Goal: Task Accomplishment & Management: Manage account settings

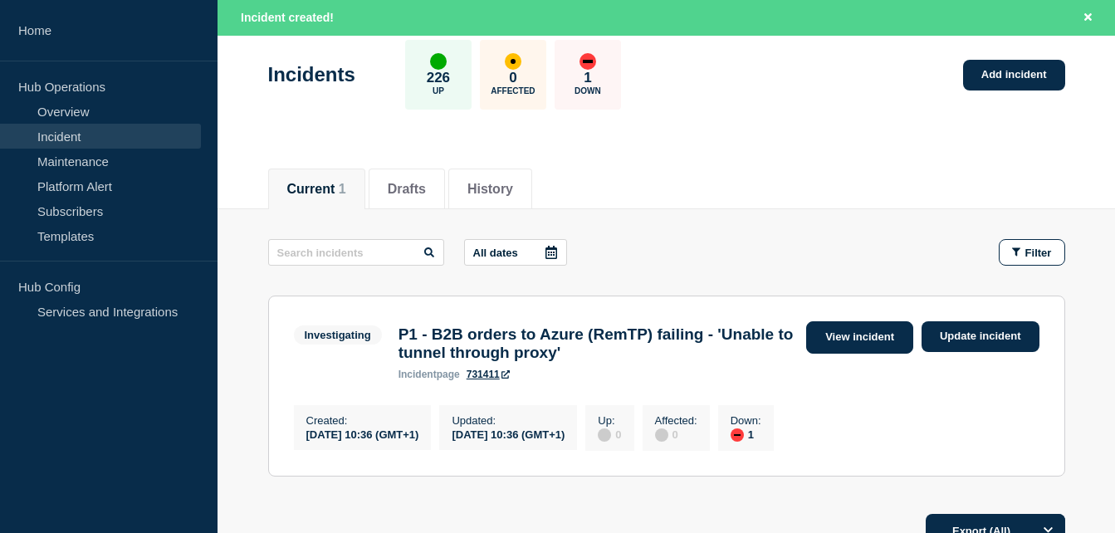
click at [833, 341] on link "View incident" at bounding box center [859, 337] width 107 height 32
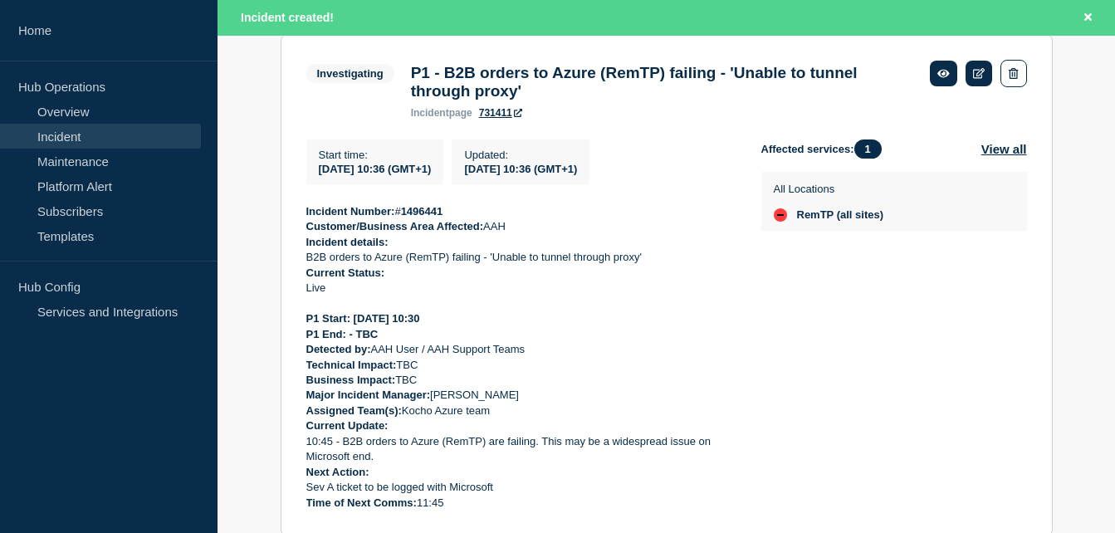
scroll to position [396, 0]
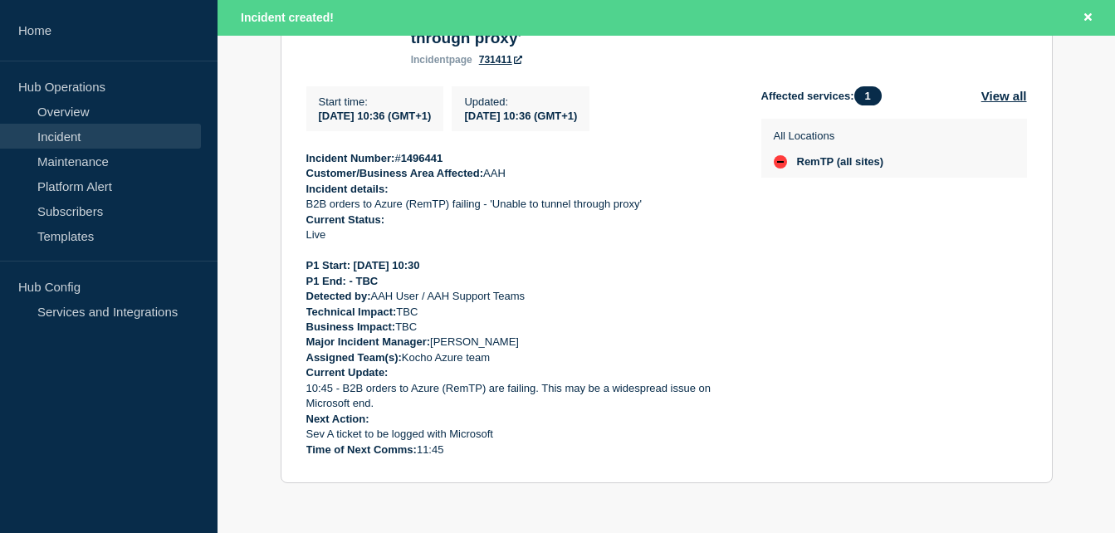
drag, startPoint x: 451, startPoint y: 450, endPoint x: 288, endPoint y: 153, distance: 339.0
click at [288, 153] on section "Investigating P1 - B2B orders to Azure (RemTP) failing - 'Unable to tunnel thro…" at bounding box center [667, 232] width 772 height 502
copy div "Incident Number: # 1496441 Customer/Business Area Affected: AAH Incident detail…"
click at [661, 315] on p "Technical Impact: TBC" at bounding box center [520, 312] width 429 height 15
drag, startPoint x: 445, startPoint y: 445, endPoint x: 305, endPoint y: 161, distance: 316.8
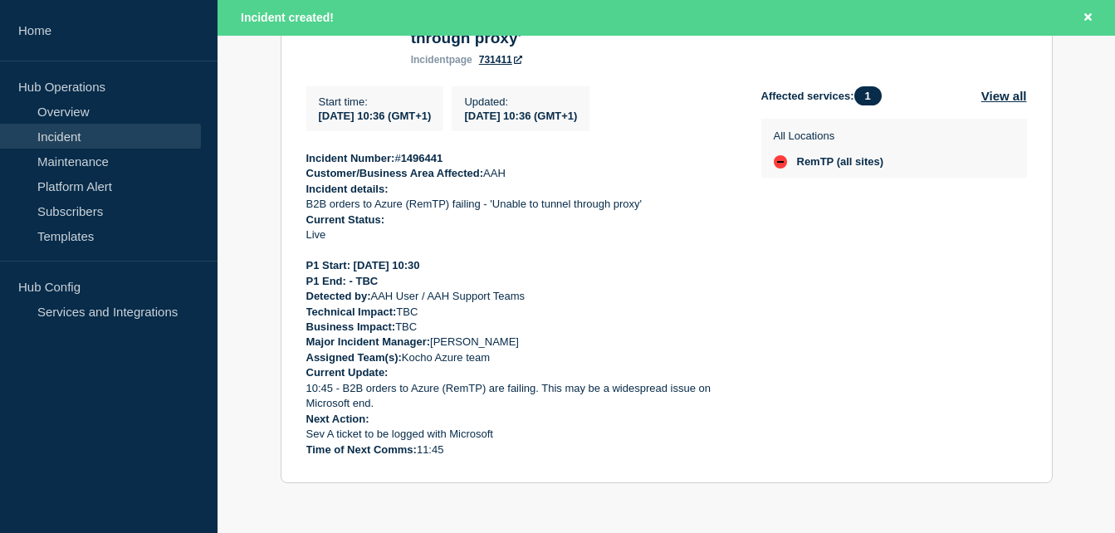
click at [305, 161] on section "Investigating P1 - B2B orders to Azure (RemTP) failing - 'Unable to tunnel thro…" at bounding box center [667, 232] width 772 height 502
drag, startPoint x: 305, startPoint y: 161, endPoint x: 319, endPoint y: 159, distance: 14.2
drag, startPoint x: 319, startPoint y: 159, endPoint x: 380, endPoint y: 138, distance: 65.1
click at [380, 138] on div "Start time : [DATE] 10:36 (GMT+1) Updated : [DATE] 10:36 (GMT+1) Incident Numbe…" at bounding box center [533, 271] width 455 height 371
drag, startPoint x: 490, startPoint y: 461, endPoint x: 314, endPoint y: 89, distance: 411.7
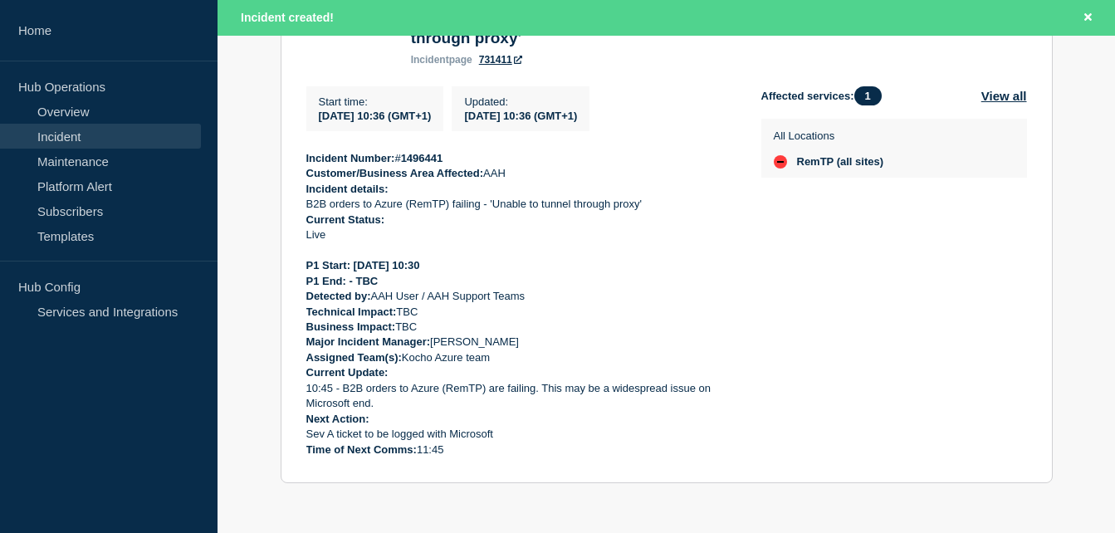
click at [314, 89] on section "Investigating P1 - B2B orders to Azure (RemTP) failing - 'Unable to tunnel thro…" at bounding box center [667, 232] width 772 height 502
copy div "Start time : [DATE] 10:36 (GMT+1) Updated : [DATE] 10:36 (GMT+1) Incident Numbe…"
click at [571, 269] on p "P1 Start: [DATE] 10:30" at bounding box center [520, 265] width 429 height 15
click at [691, 281] on p "P1 End: - TBC" at bounding box center [520, 281] width 429 height 15
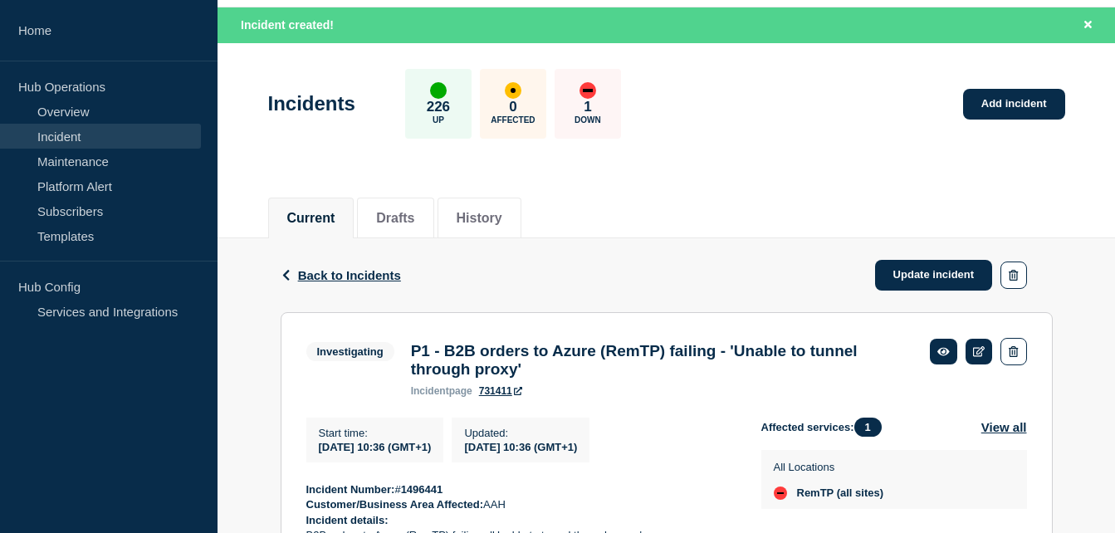
scroll to position [83, 0]
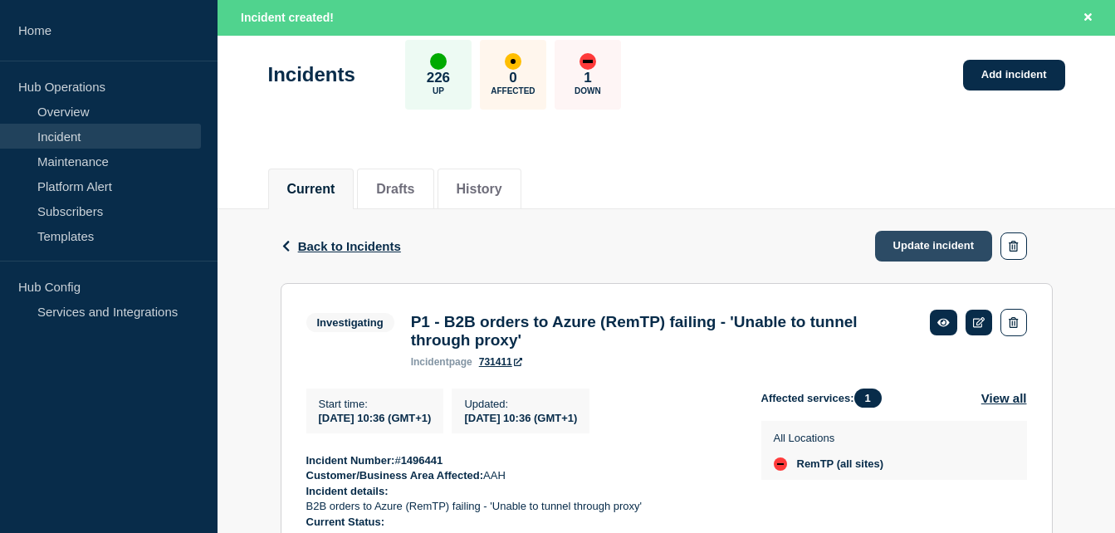
click at [919, 240] on link "Update incident" at bounding box center [934, 246] width 118 height 31
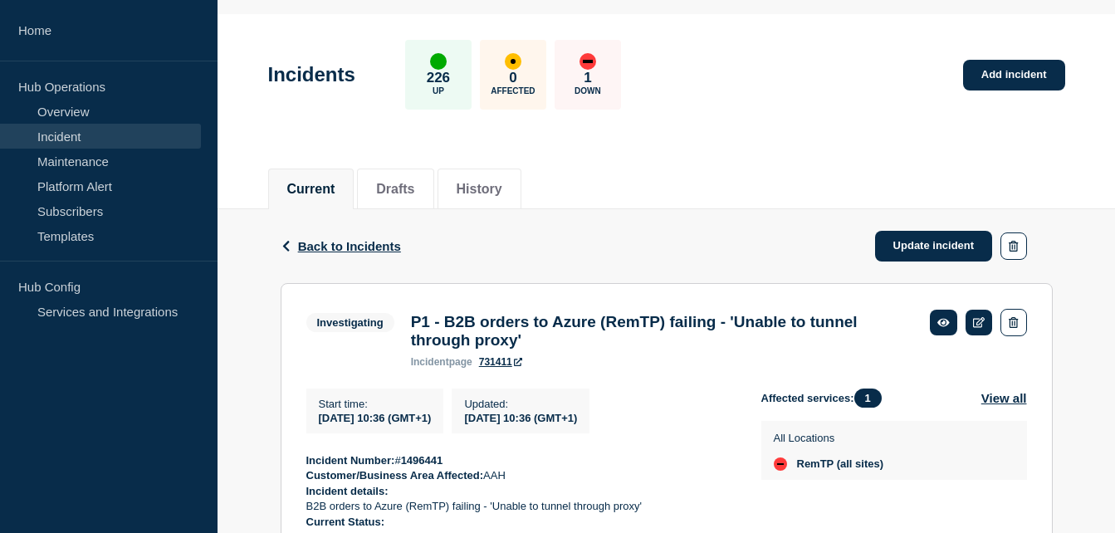
scroll to position [47, 0]
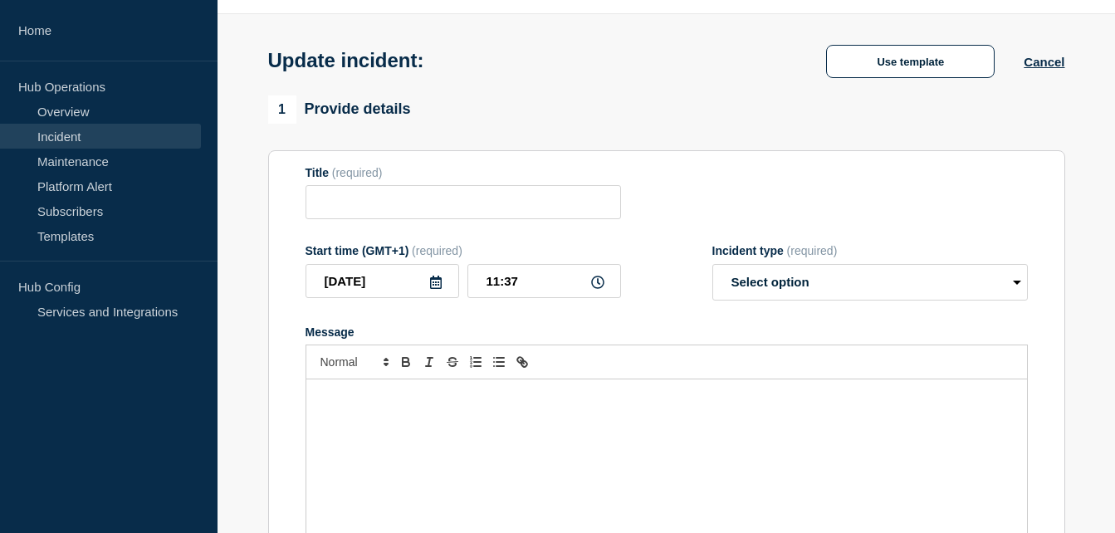
type input "P1 - B2B orders to Azure (RemTP) failing - 'Unable to tunnel through proxy'"
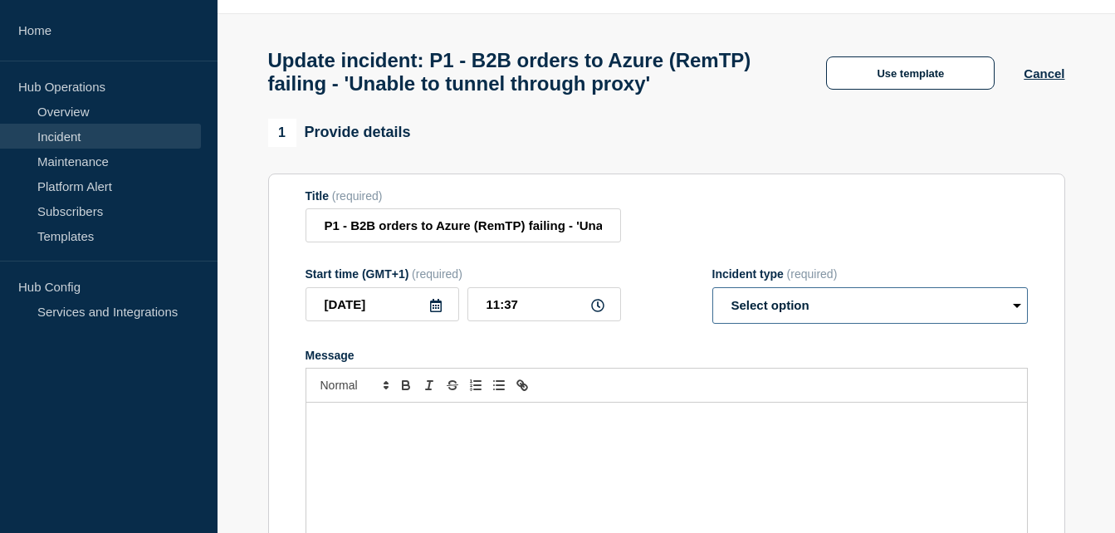
click at [832, 324] on select "Select option Investigating Identified Monitoring Resolved" at bounding box center [871, 305] width 316 height 37
select select "investigating"
click at [713, 322] on select "Select option Investigating Identified Monitoring Resolved" at bounding box center [871, 305] width 316 height 37
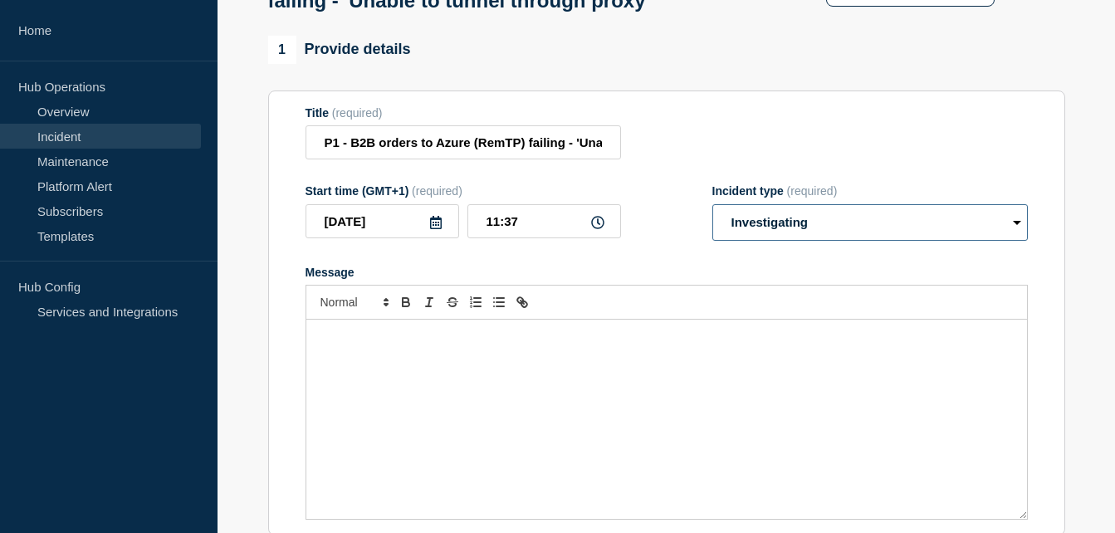
scroll to position [213, 0]
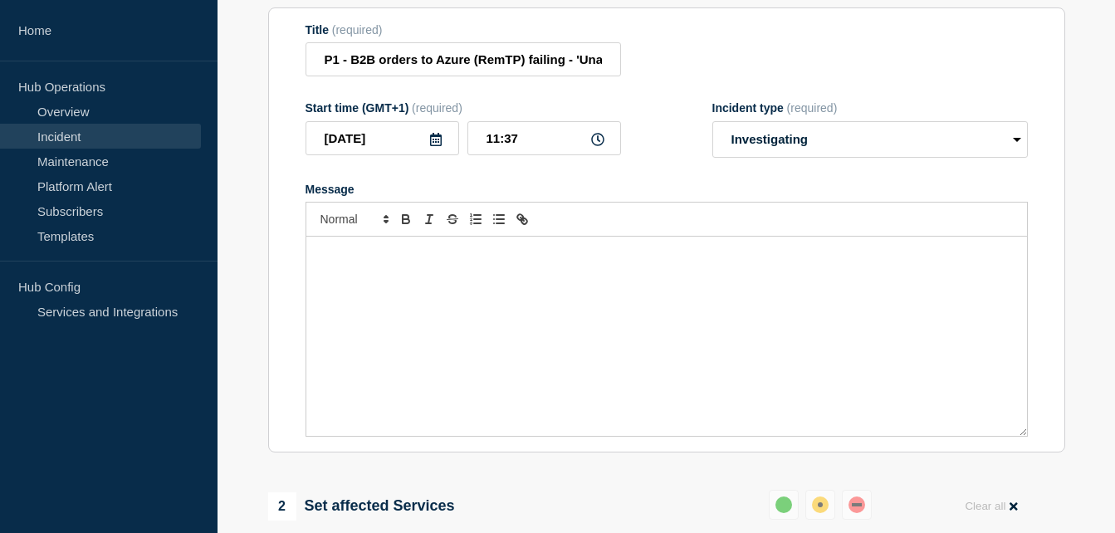
click at [456, 364] on div "Message" at bounding box center [666, 336] width 721 height 199
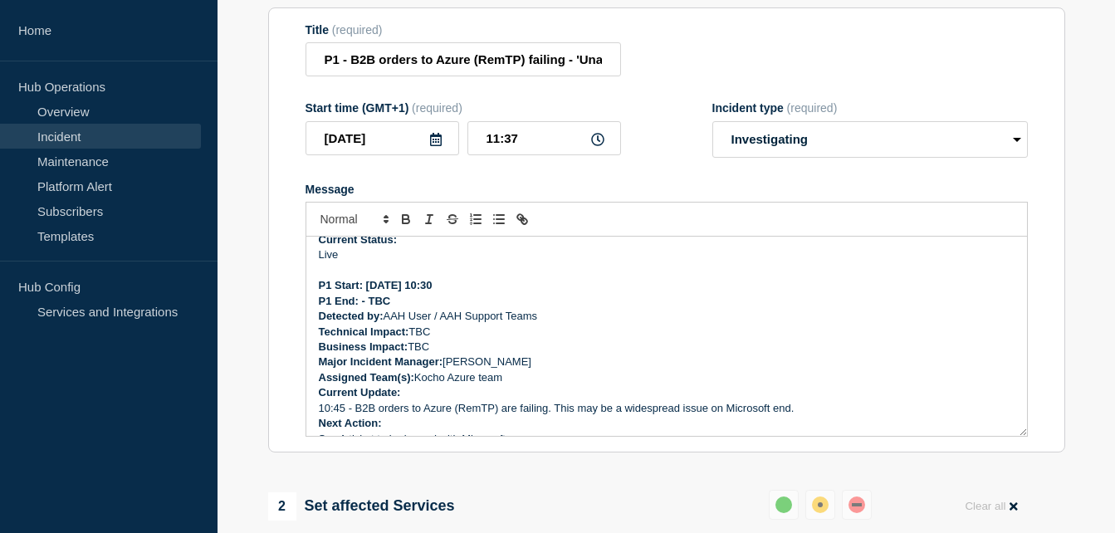
scroll to position [176, 0]
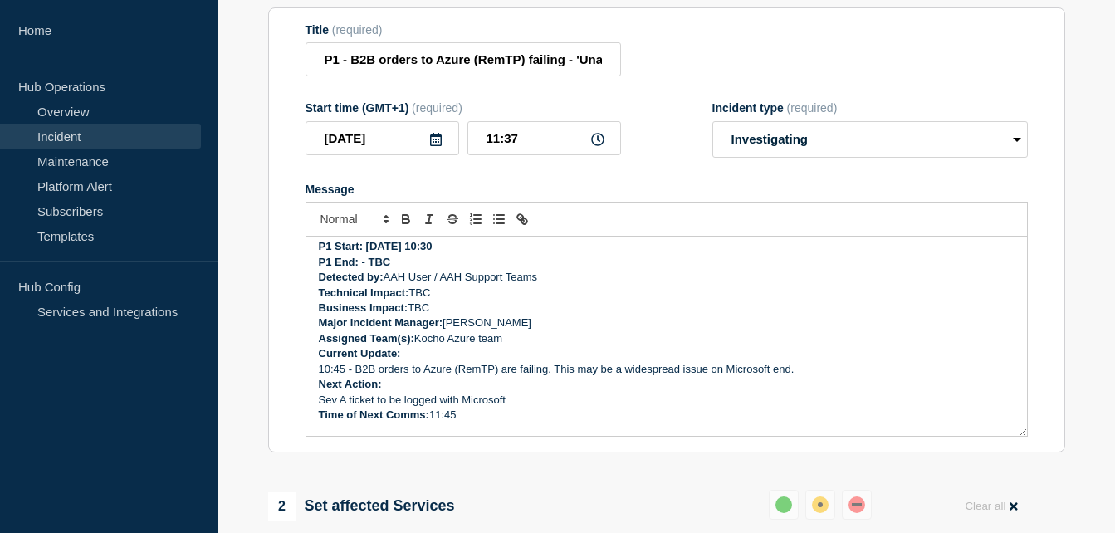
click at [413, 361] on p "Current Update:" at bounding box center [667, 353] width 696 height 15
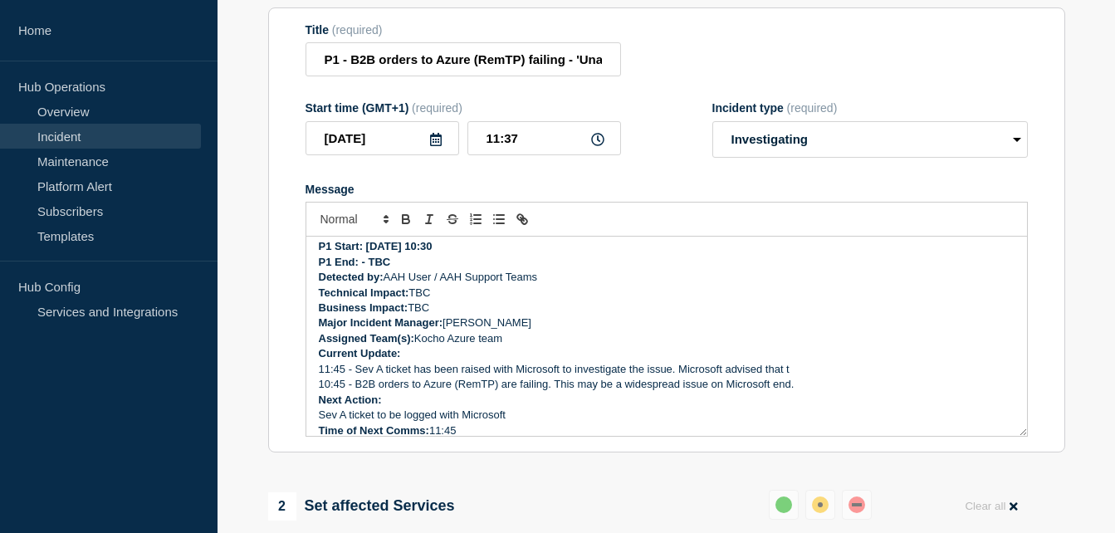
click at [670, 377] on p "11:45 - Sev A ticket has been raised with Microsoft to investigate the issue. M…" at bounding box center [667, 369] width 696 height 15
click at [879, 377] on p "11:45 - Sev A ticket has been raised with Microsoft to investigate Azure Front …" at bounding box center [667, 369] width 696 height 15
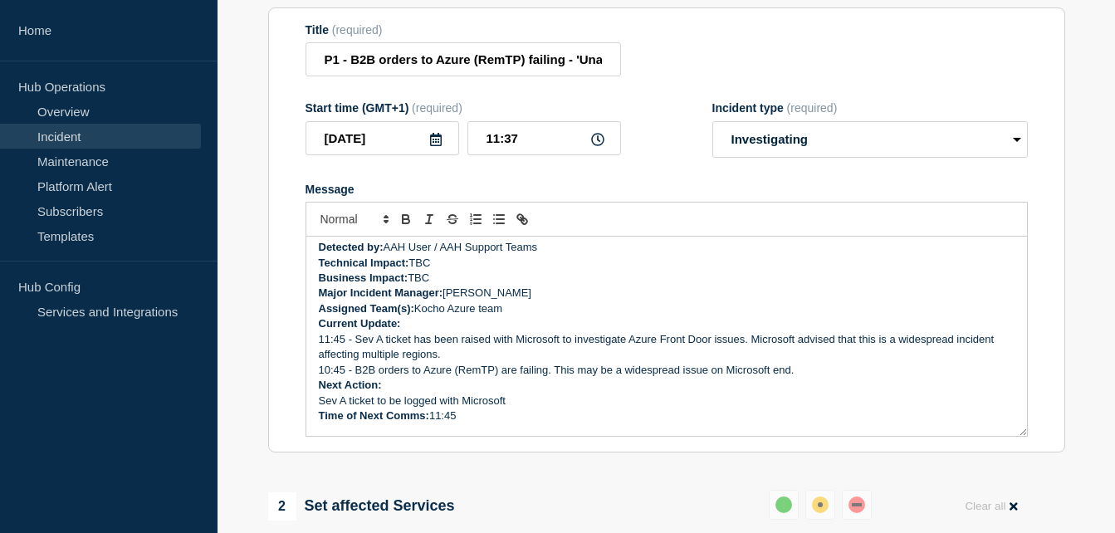
scroll to position [219, 0]
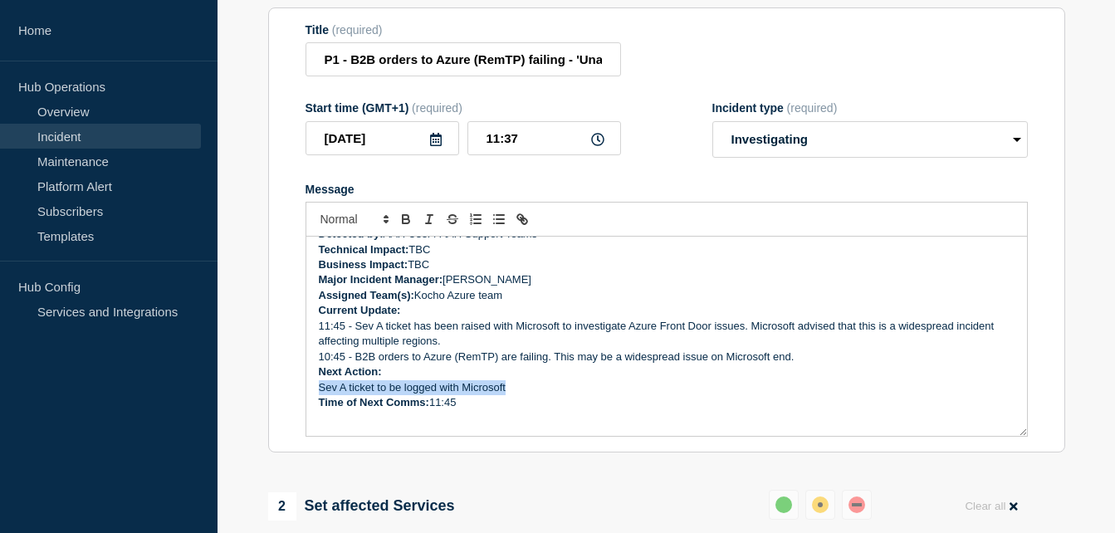
drag, startPoint x: 517, startPoint y: 425, endPoint x: 320, endPoint y: 428, distance: 196.9
click at [320, 395] on p "Sev A ticket to be logged with Microsoft" at bounding box center [667, 387] width 696 height 15
drag, startPoint x: 442, startPoint y: 441, endPoint x: 454, endPoint y: 434, distance: 14.5
click at [442, 409] on span "11:45" at bounding box center [442, 402] width 27 height 12
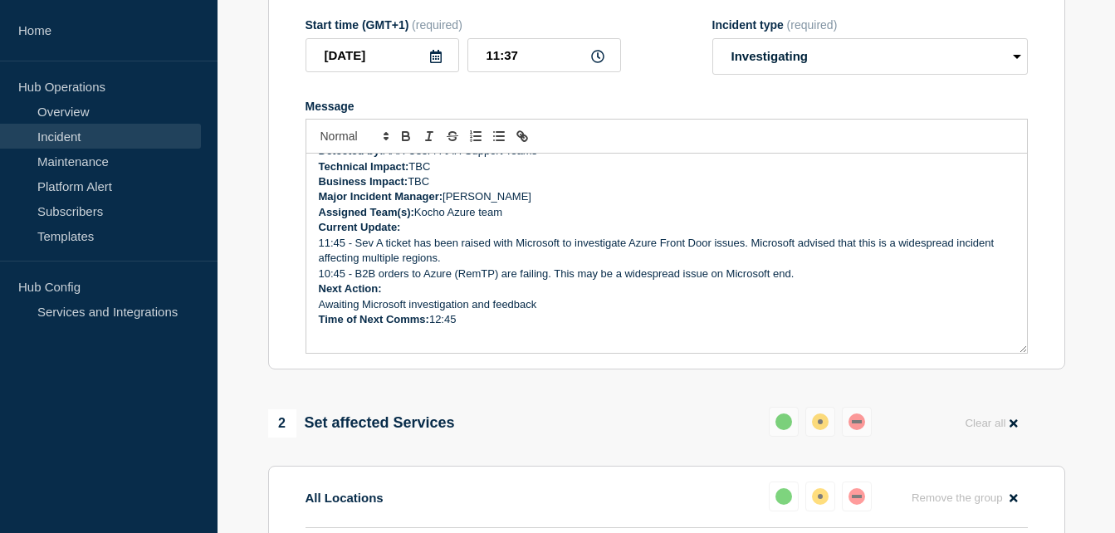
click at [344, 267] on p "11:45 - Sev A ticket has been raised with Microsoft to investigate Azure Front …" at bounding box center [667, 251] width 696 height 31
click at [469, 327] on p "Time of Next Comms: 12:45" at bounding box center [667, 319] width 696 height 15
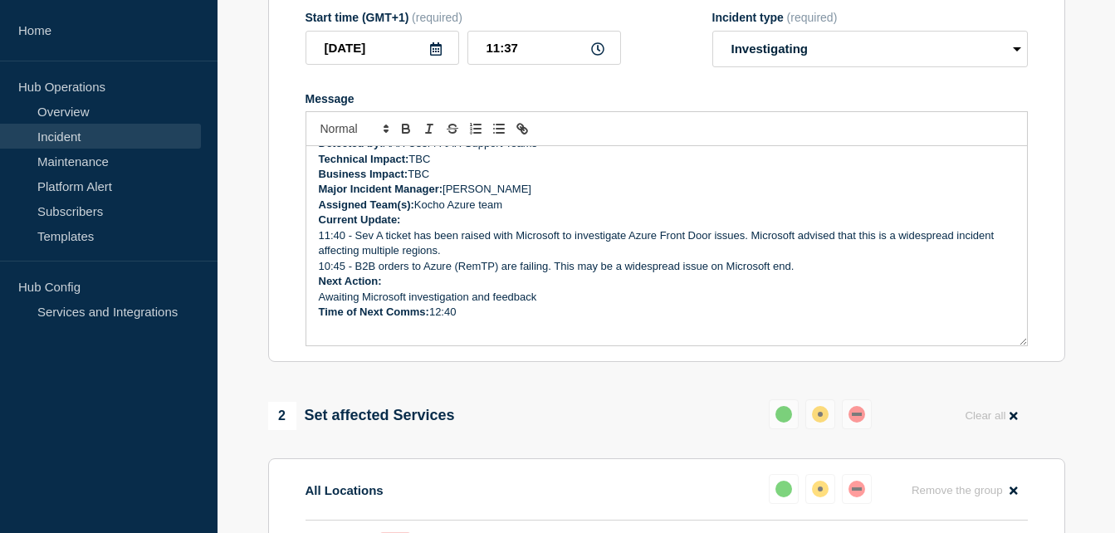
scroll to position [297, 0]
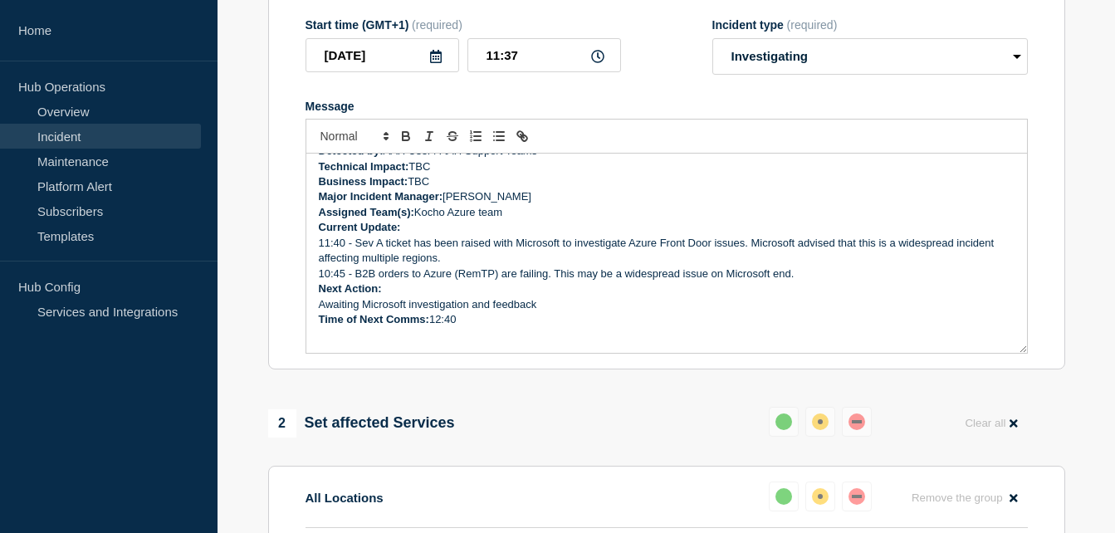
click at [482, 267] on p "11:40 - Sev A ticket has been raised with Microsoft to investigate Azure Front …" at bounding box center [667, 251] width 696 height 31
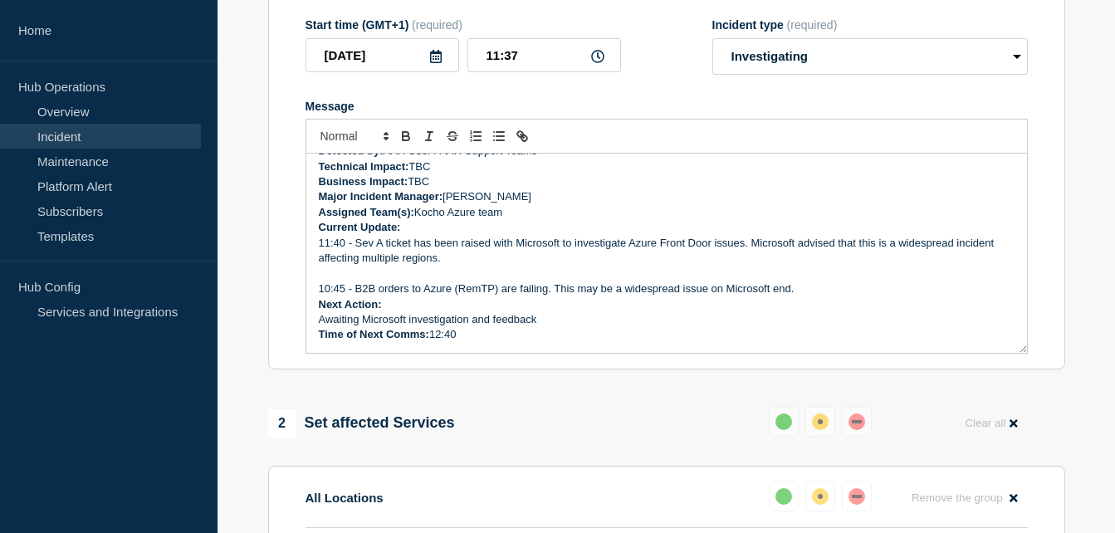
click at [532, 267] on p "11:40 - Sev A ticket has been raised with Microsoft to investigate Azure Front …" at bounding box center [667, 251] width 696 height 31
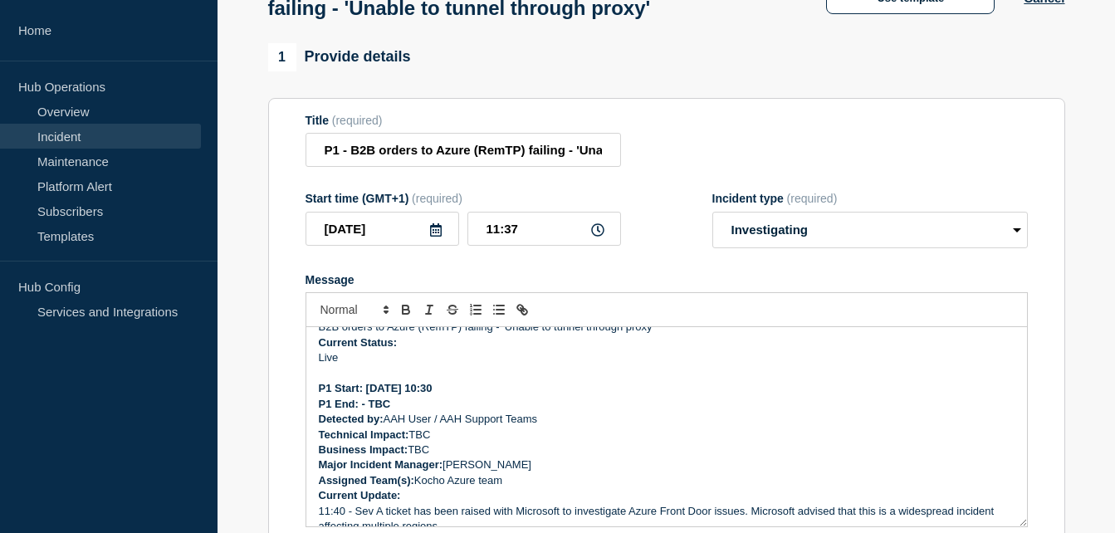
scroll to position [151, 0]
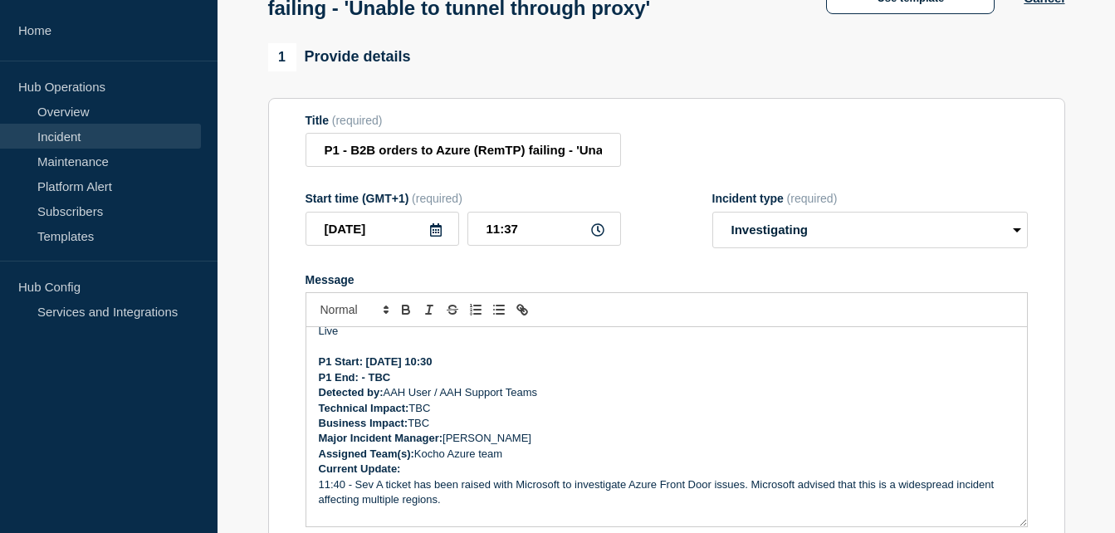
click at [442, 431] on p "Business Impact: TBC" at bounding box center [667, 423] width 696 height 15
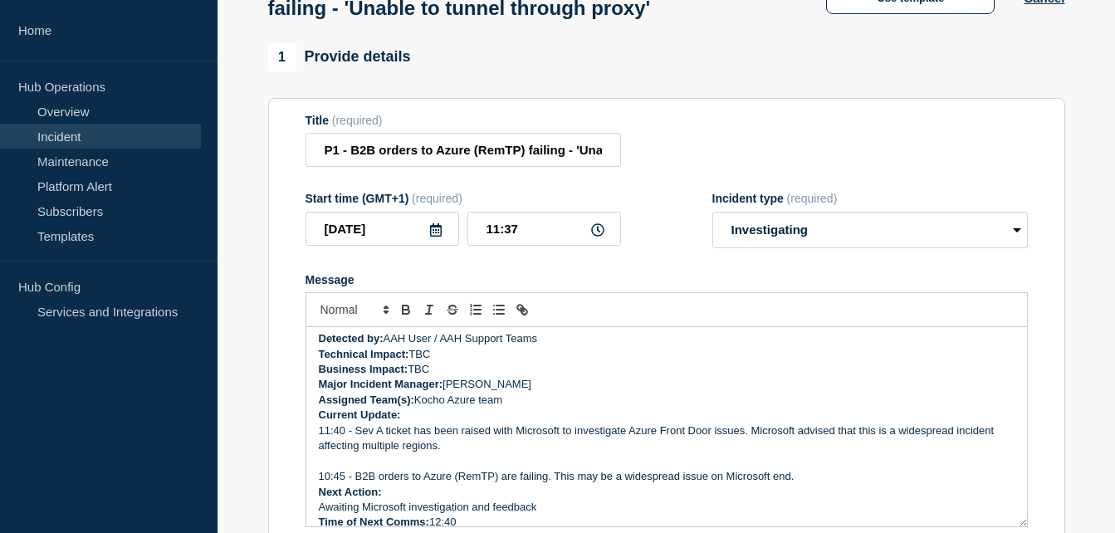
scroll to position [234, 0]
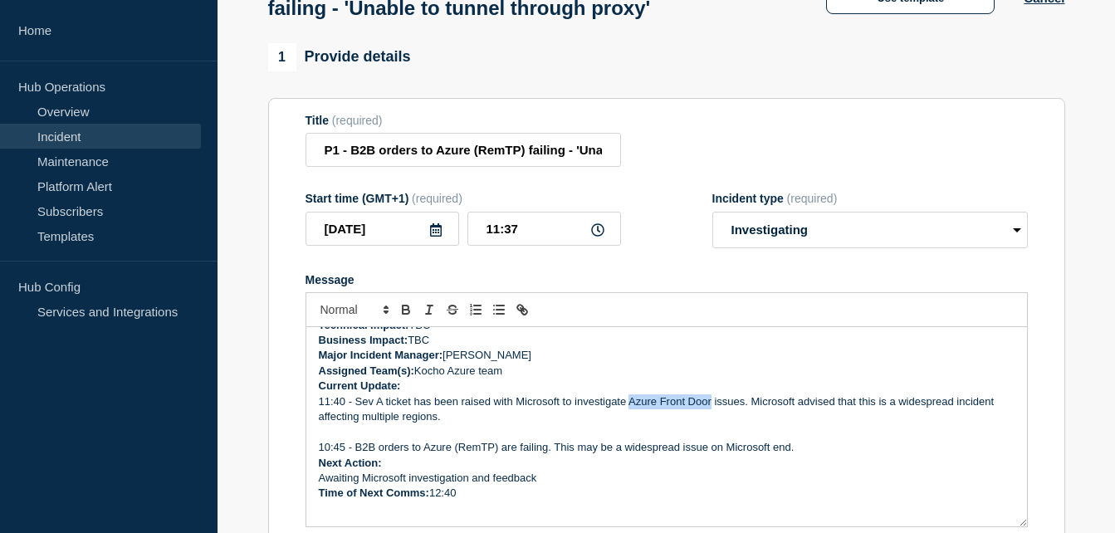
drag, startPoint x: 630, startPoint y: 435, endPoint x: 709, endPoint y: 438, distance: 79.8
click at [709, 425] on p "11:40 - Sev A ticket has been raised with Microsoft to investigate Azure Front …" at bounding box center [667, 410] width 696 height 31
copy p "Azure Front Door"
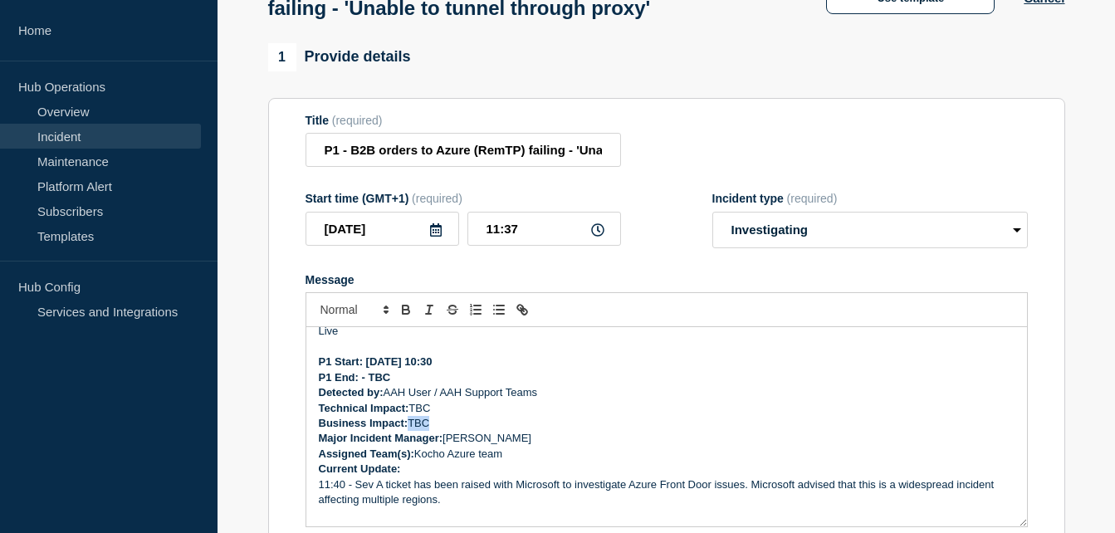
drag, startPoint x: 447, startPoint y: 457, endPoint x: 412, endPoint y: 457, distance: 34.9
click at [412, 431] on p "Business Impact: TBC" at bounding box center [667, 423] width 696 height 15
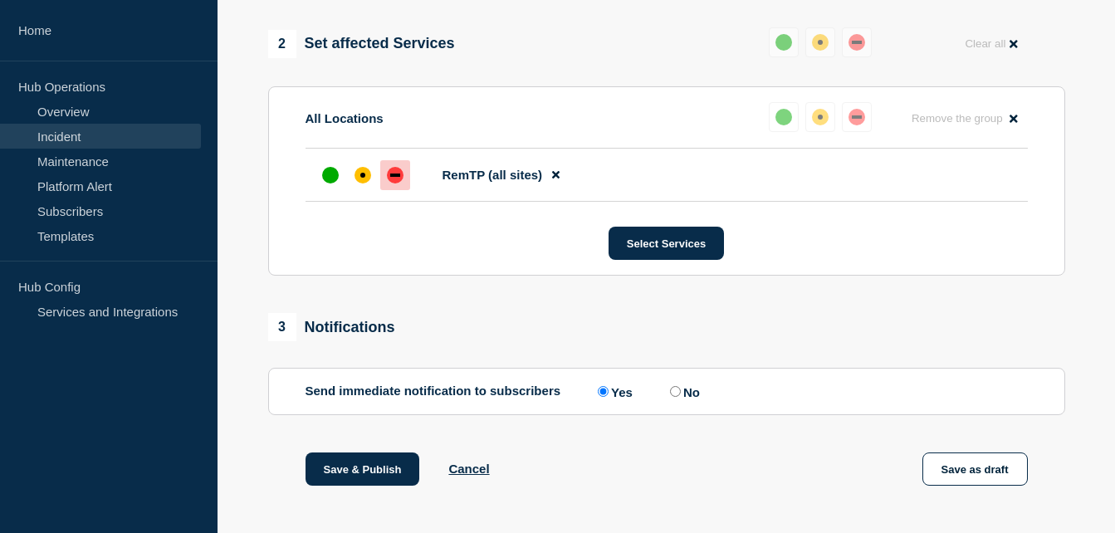
scroll to position [787, 0]
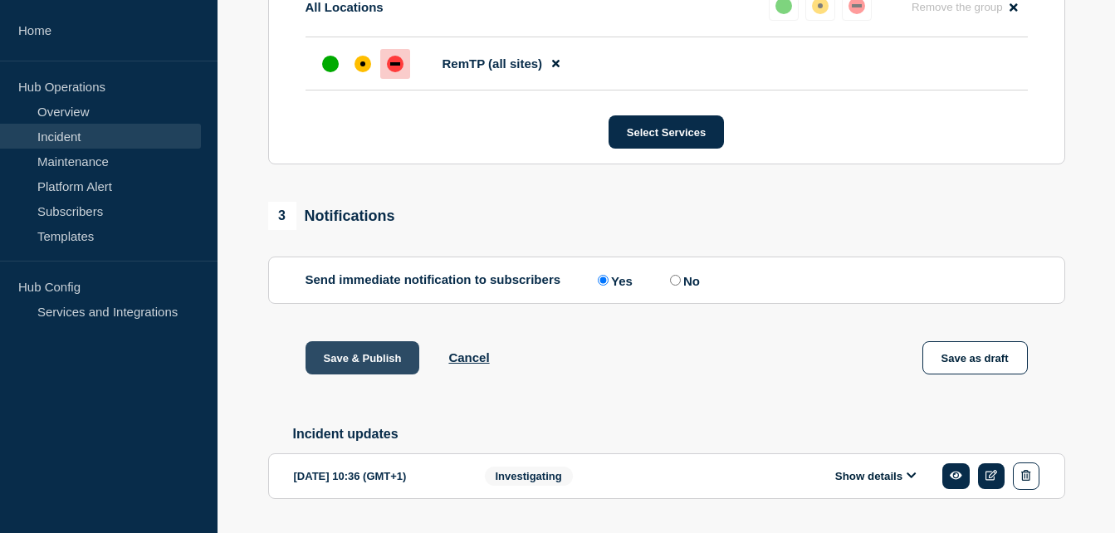
click at [393, 375] on button "Save & Publish" at bounding box center [363, 357] width 115 height 33
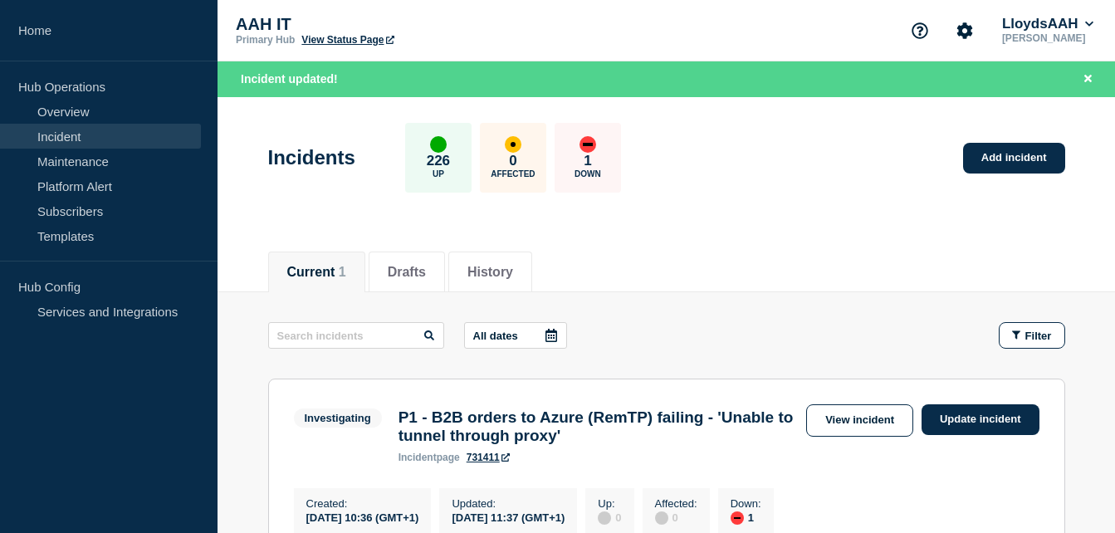
click at [802, 318] on main "All dates Filter Investigating 1 Down P1 - B2B orders to Azure (RemTP) failing …" at bounding box center [667, 438] width 898 height 292
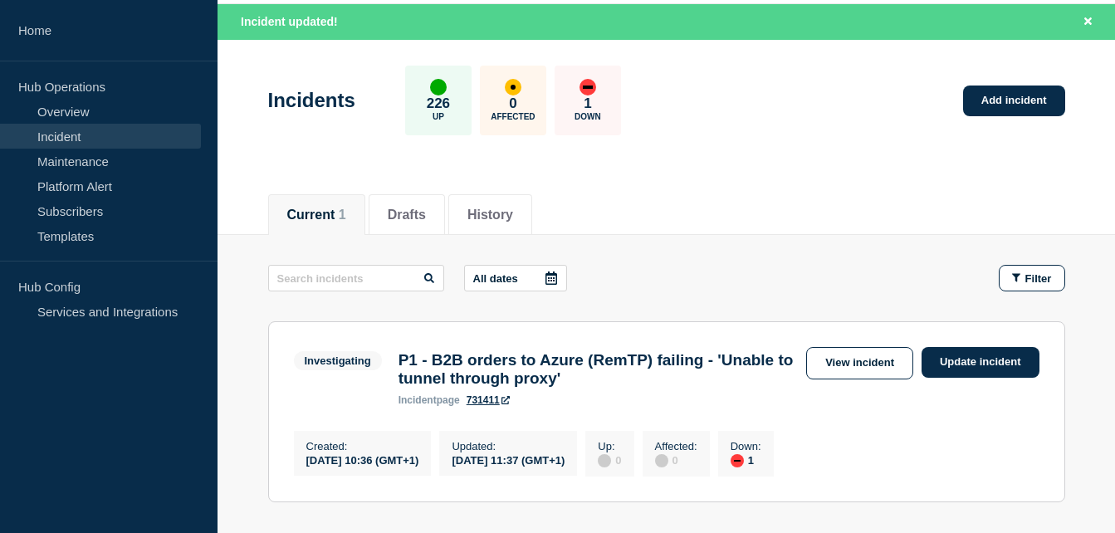
scroll to position [166, 0]
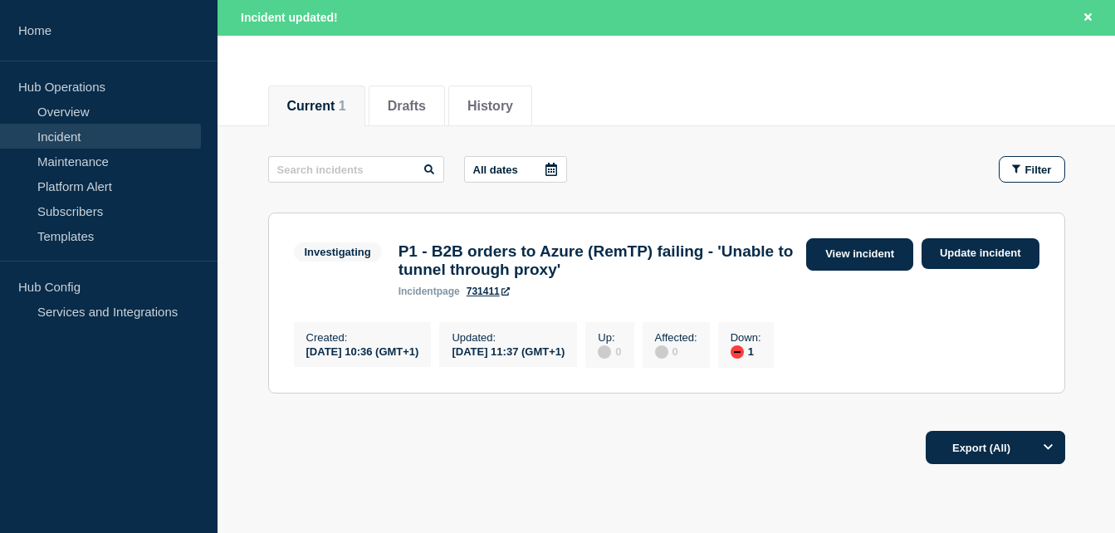
click at [873, 265] on link "View incident" at bounding box center [859, 254] width 107 height 32
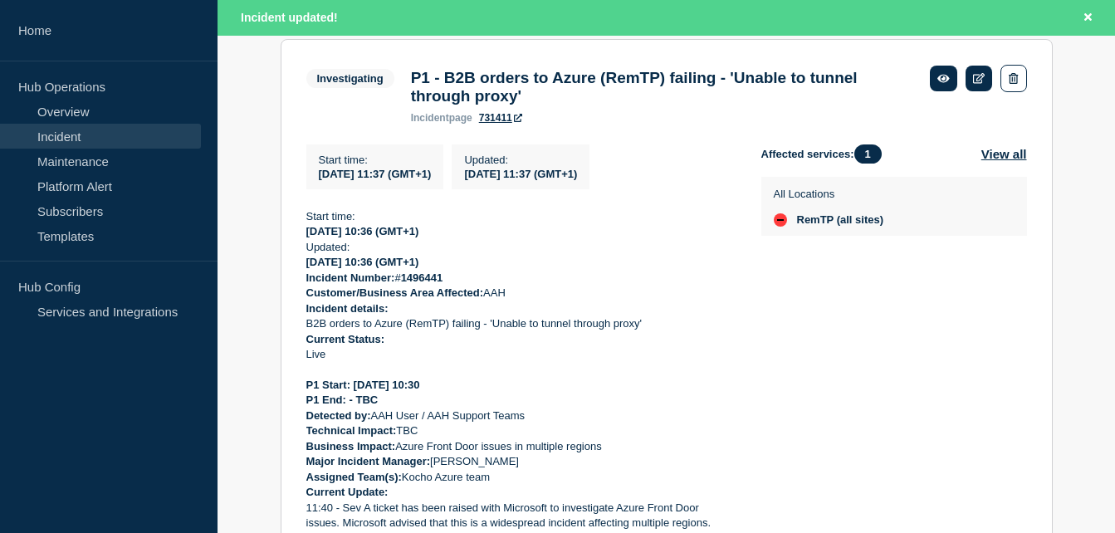
scroll to position [300, 0]
